Goal: Task Accomplishment & Management: Manage account settings

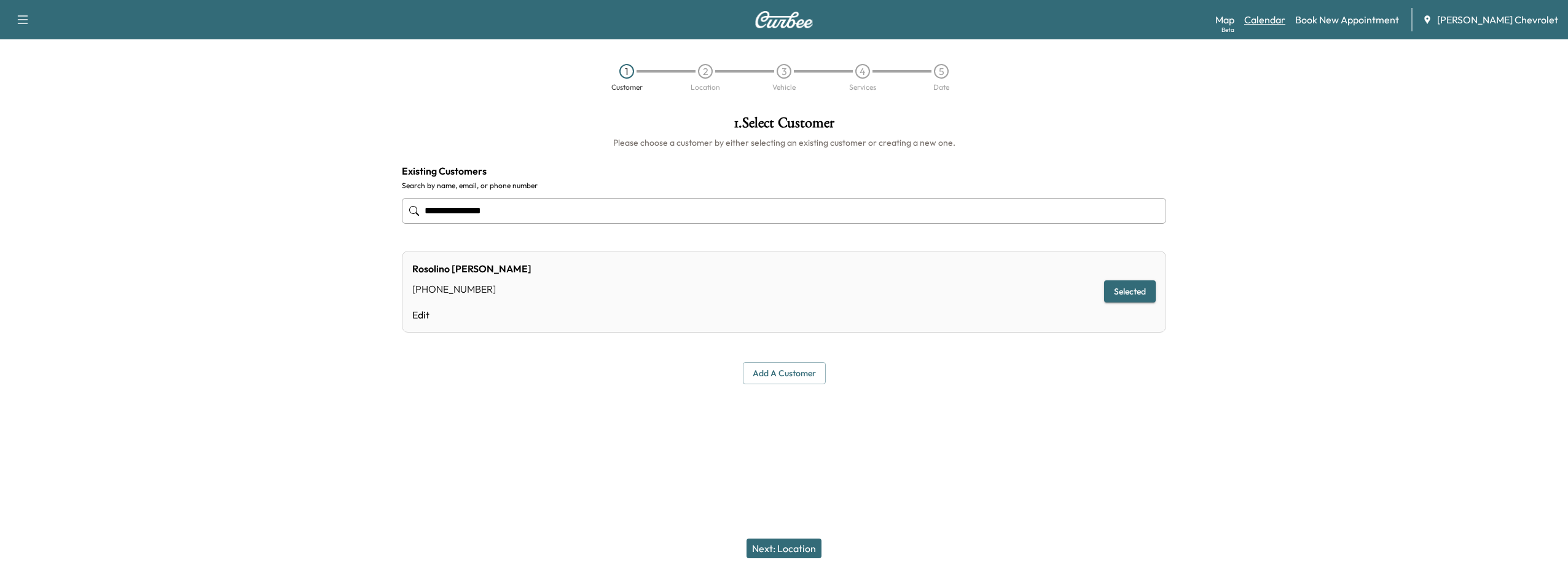
click at [1278, 25] on link "Calendar" at bounding box center [1265, 19] width 41 height 14
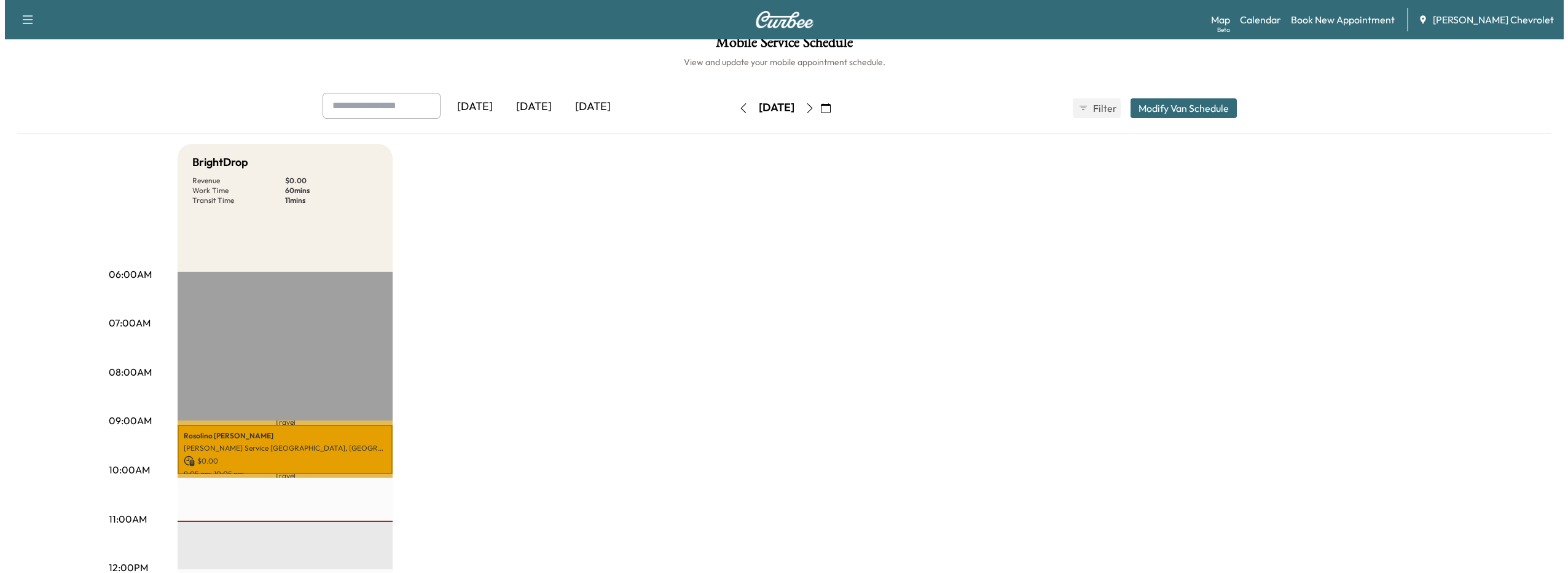
scroll to position [62, 0]
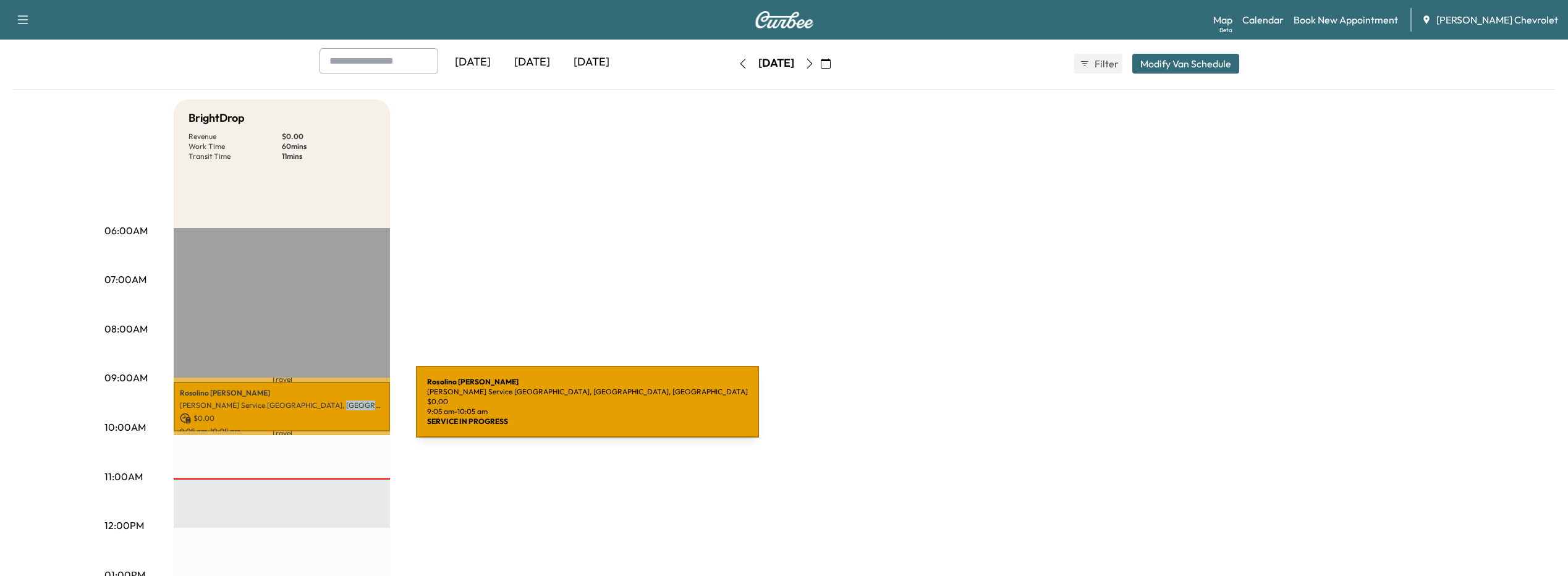
click at [323, 410] on div "[PERSON_NAME] [PERSON_NAME] Service [GEOGRAPHIC_DATA], [GEOGRAPHIC_DATA] $ 0.00…" at bounding box center [282, 407] width 216 height 50
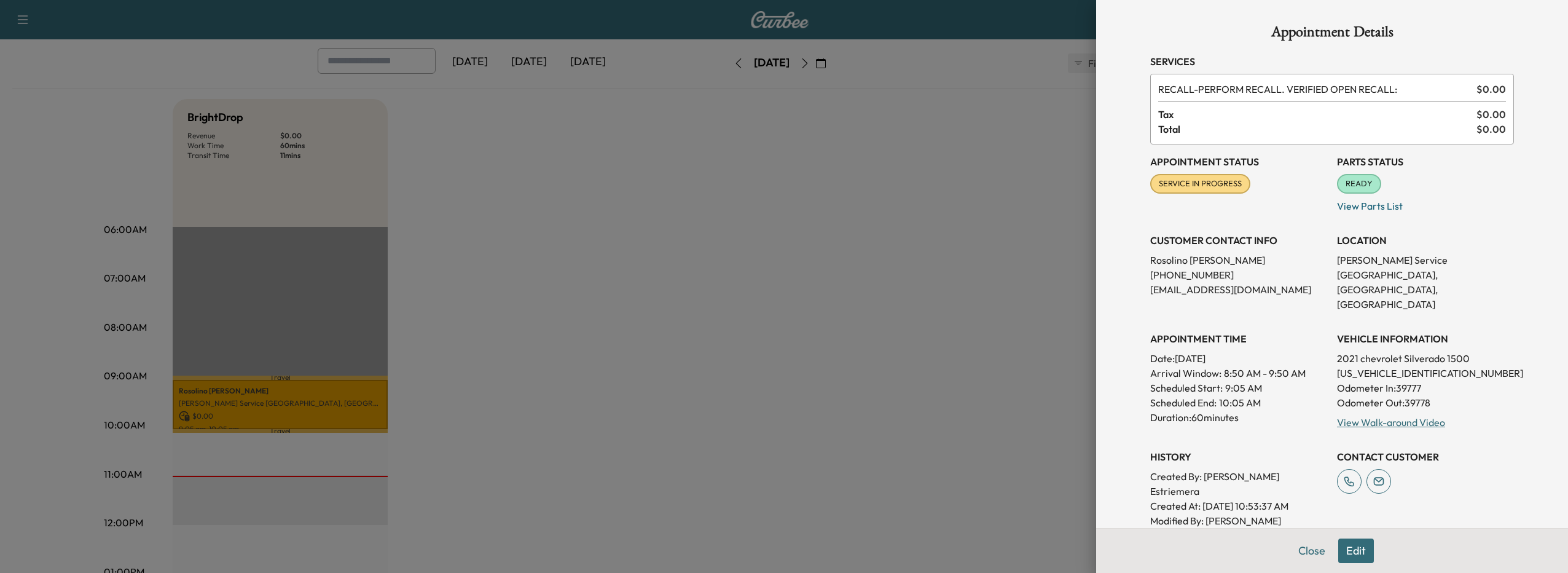
click at [803, 366] on div at bounding box center [784, 286] width 1568 height 573
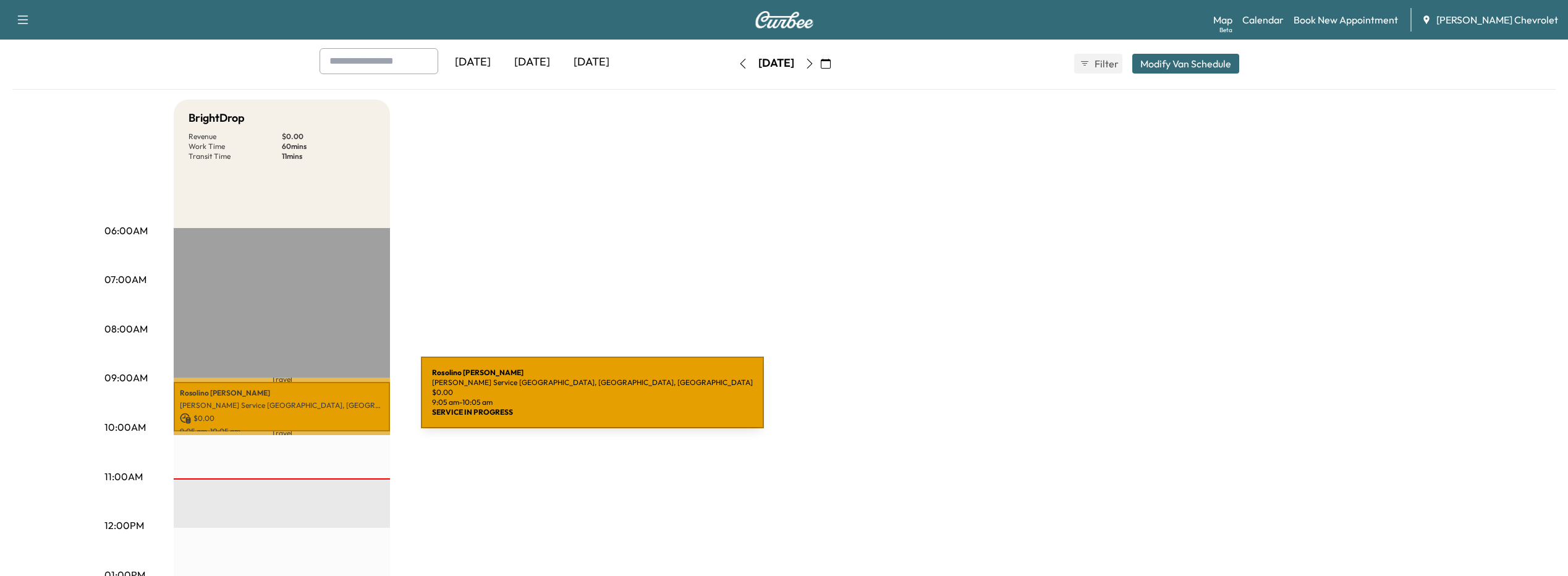
click at [328, 401] on p "[PERSON_NAME] Service [GEOGRAPHIC_DATA], [GEOGRAPHIC_DATA], [GEOGRAPHIC_DATA]" at bounding box center [281, 405] width 204 height 10
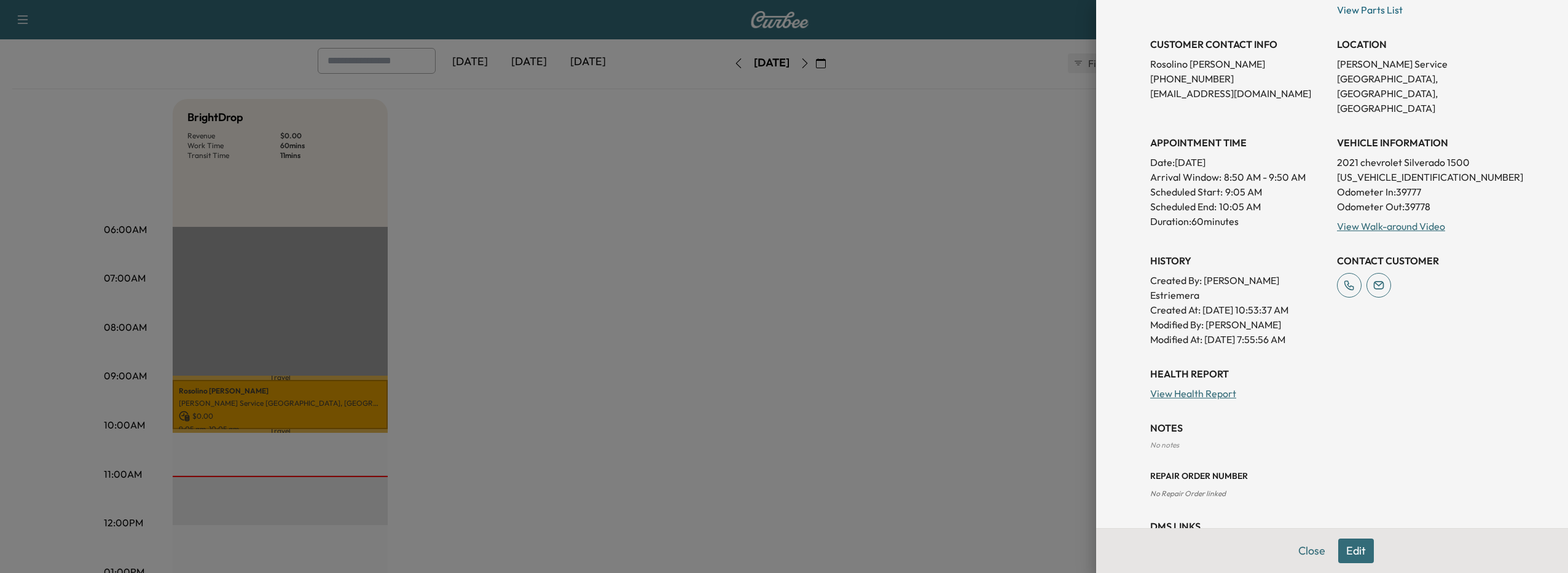
scroll to position [219, 0]
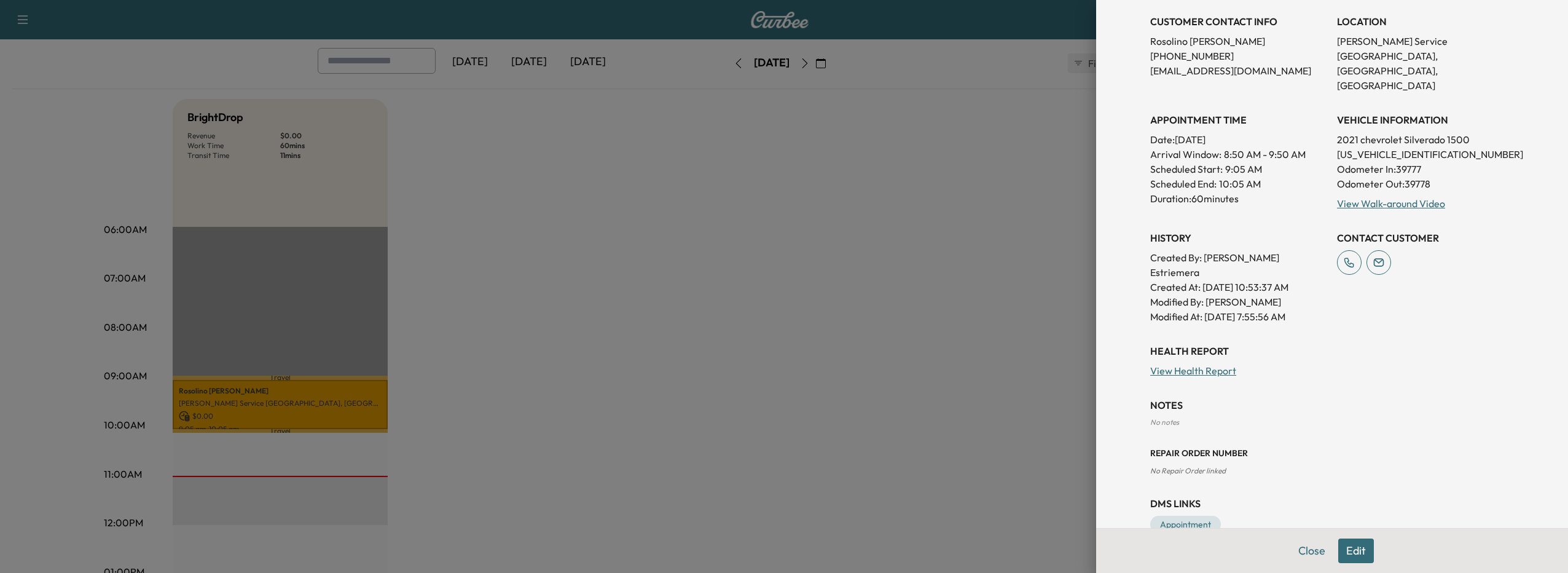
click at [1340, 548] on button "Edit" at bounding box center [1357, 551] width 36 height 25
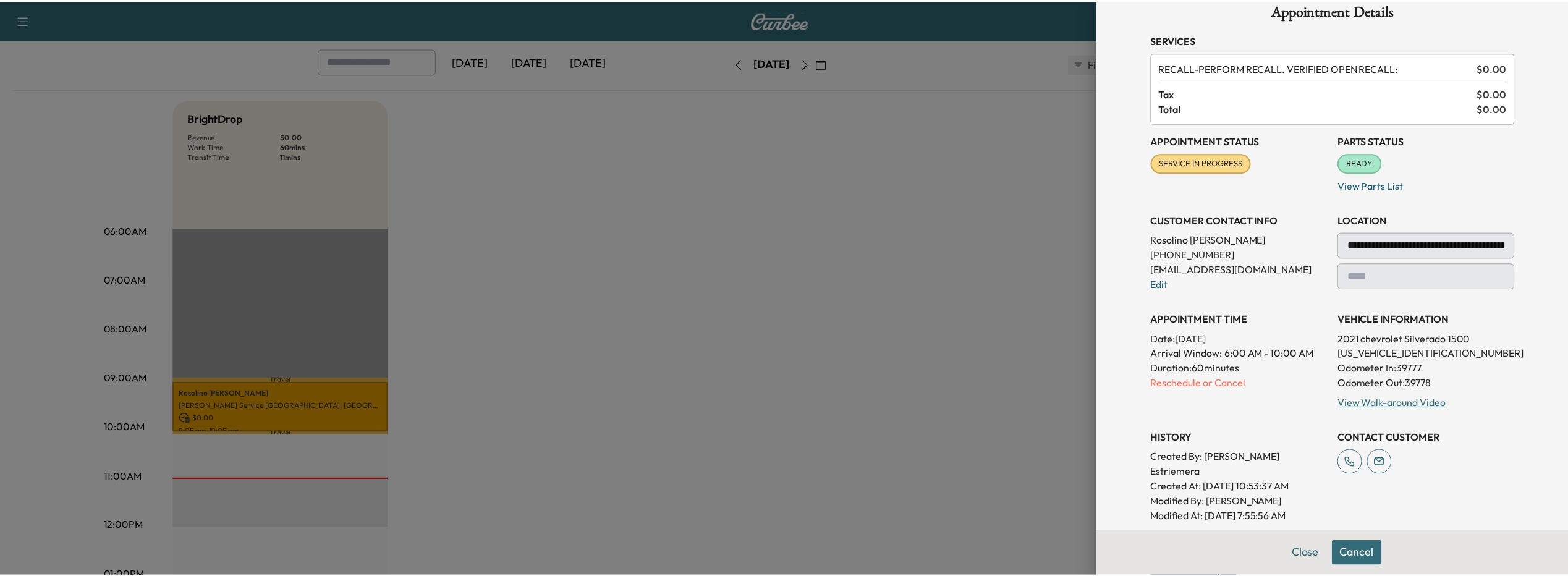
scroll to position [0, 0]
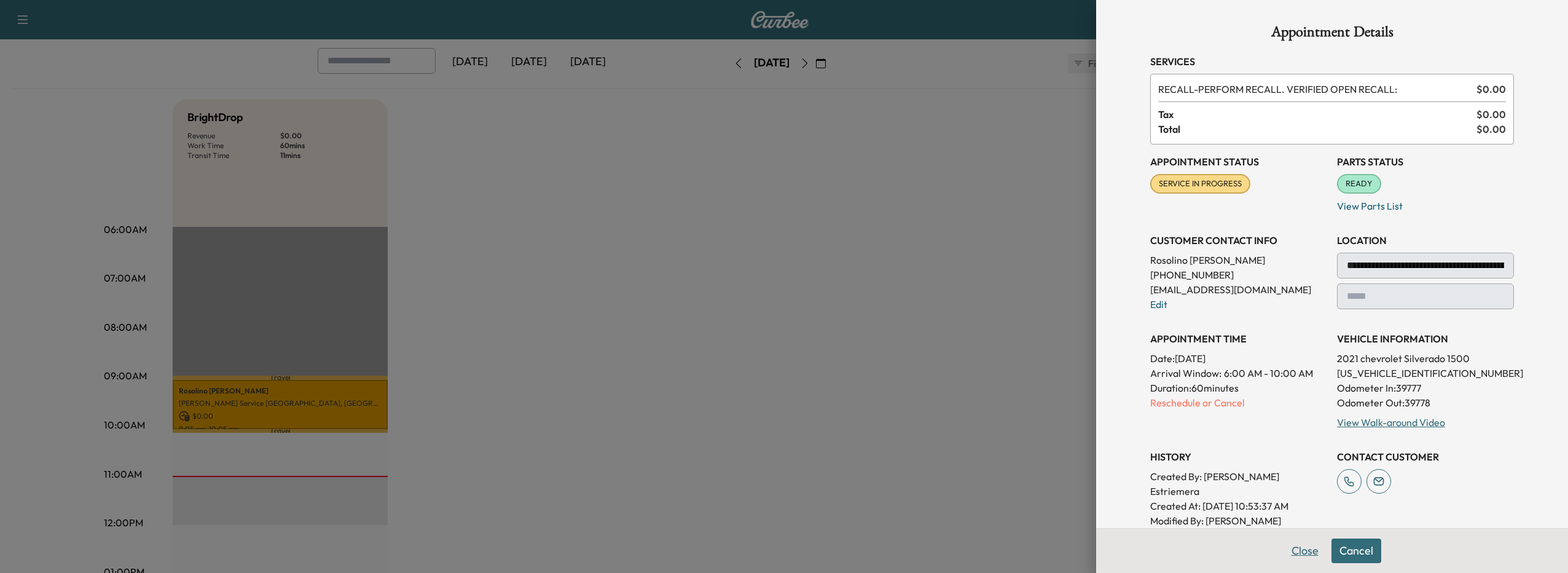
click at [1293, 543] on button "Close" at bounding box center [1305, 551] width 43 height 25
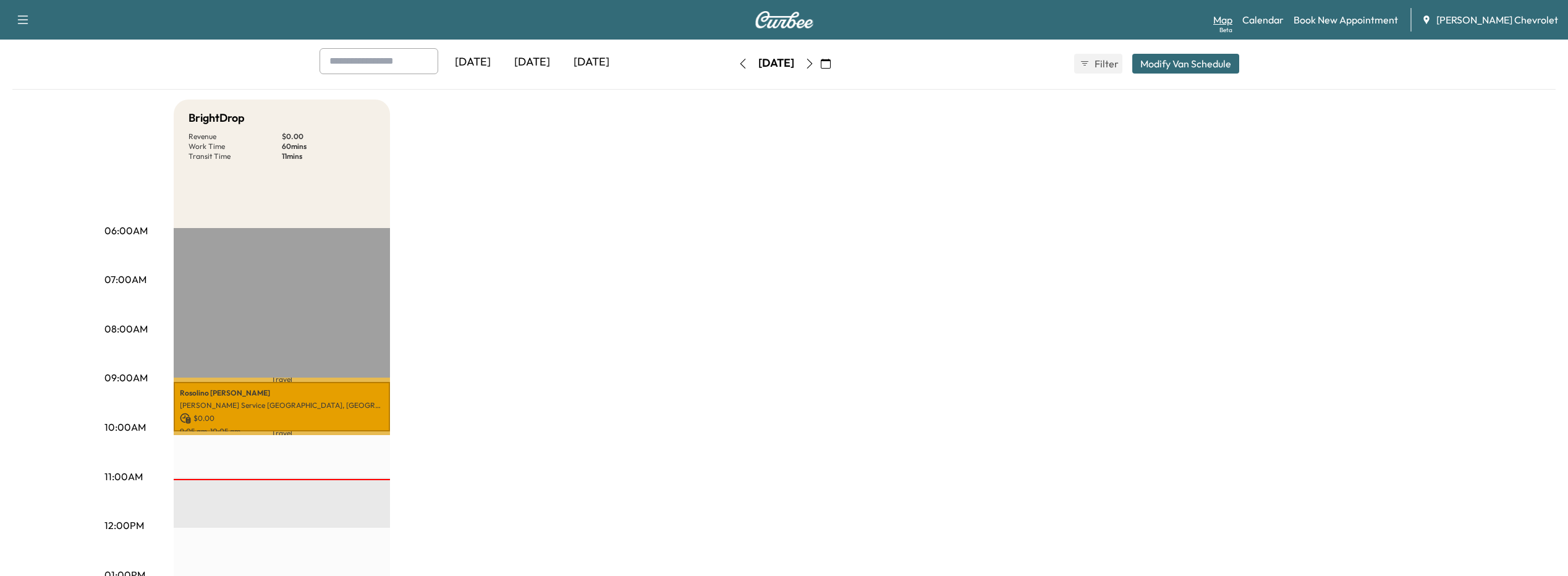
click at [1232, 19] on link "Map Beta" at bounding box center [1223, 19] width 19 height 15
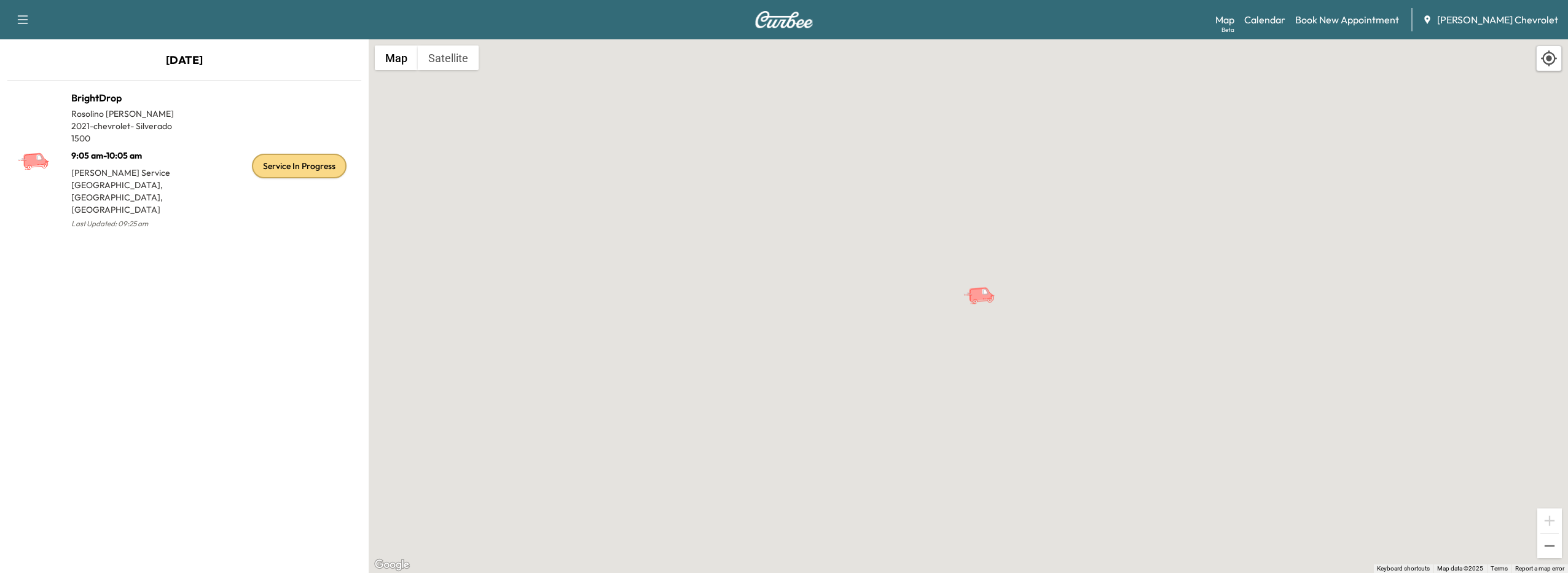
click at [995, 296] on icon "BrightDrop" at bounding box center [984, 295] width 43 height 21
click at [965, 309] on div "To activate drag with keyboard, press Alt + Enter. Once in keyboard drag state,…" at bounding box center [968, 306] width 1199 height 534
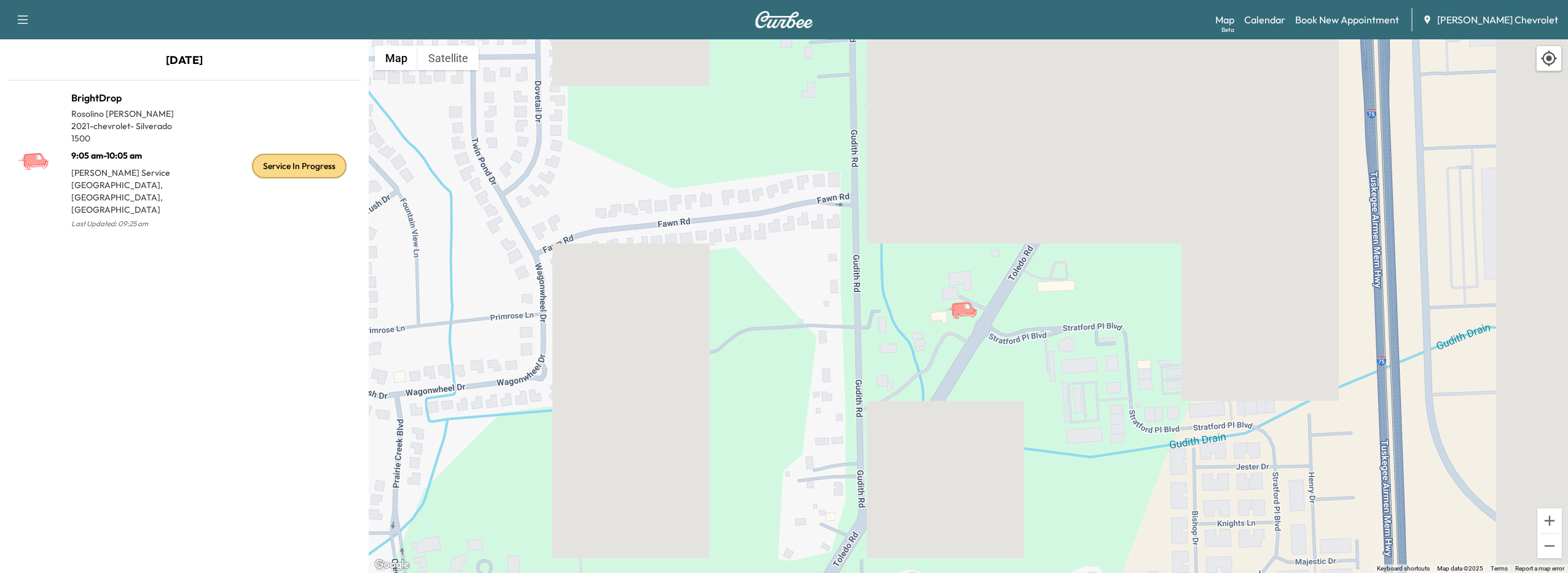
click at [21, 20] on icon "button" at bounding box center [23, 19] width 10 height 9
click at [134, 29] on div "Support Log Out Map Beta Calendar Book New Appointment [PERSON_NAME] Chevrolet" at bounding box center [784, 19] width 1568 height 39
drag, startPoint x: 1341, startPoint y: 38, endPoint x: 1337, endPoint y: 18, distance: 20.4
click at [1341, 33] on div "Support Log Out Map Beta Calendar Book New Appointment [PERSON_NAME] Chevrolet" at bounding box center [784, 19] width 1568 height 39
click at [1337, 16] on link "Book New Appointment" at bounding box center [1347, 19] width 104 height 14
